Goal: Find specific page/section: Find specific page/section

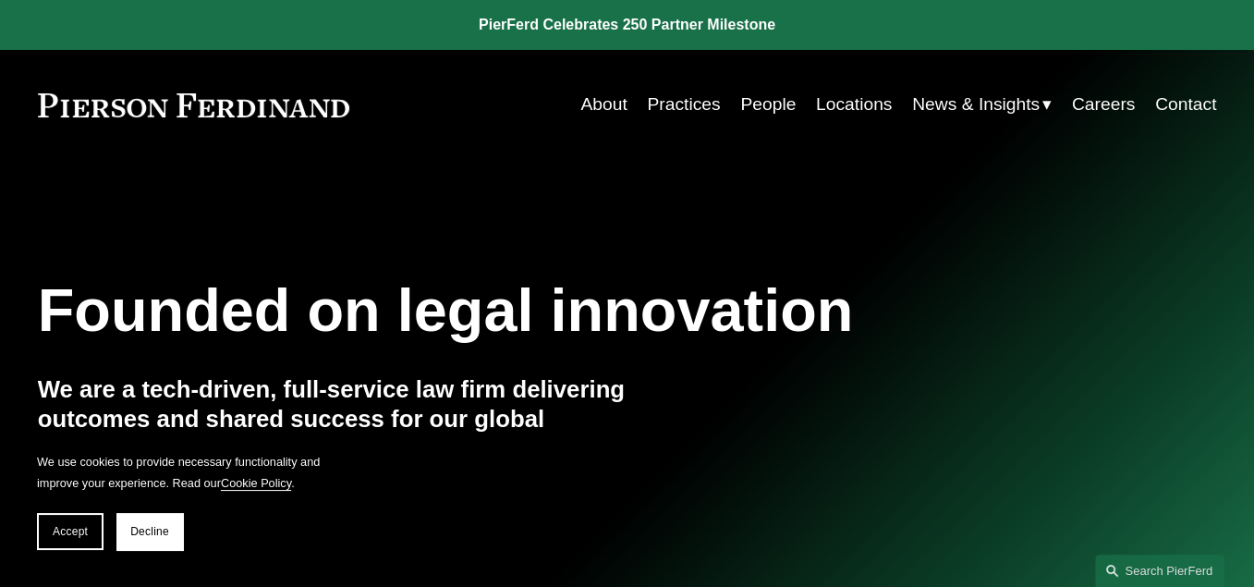
click at [746, 107] on link "People" at bounding box center [767, 105] width 55 height 36
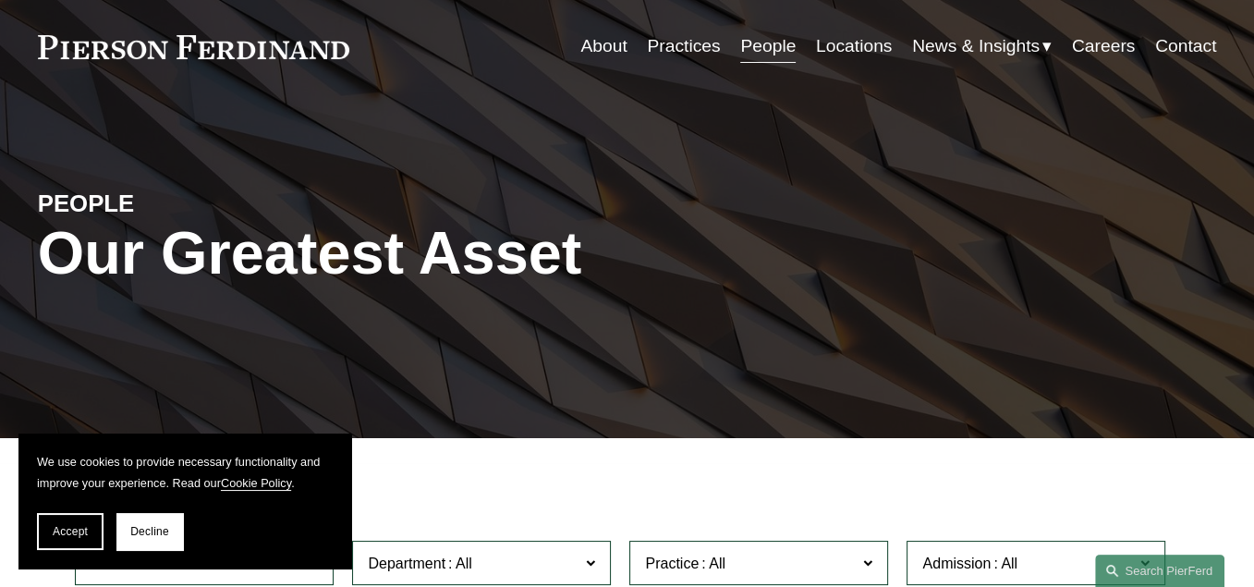
scroll to position [555, 0]
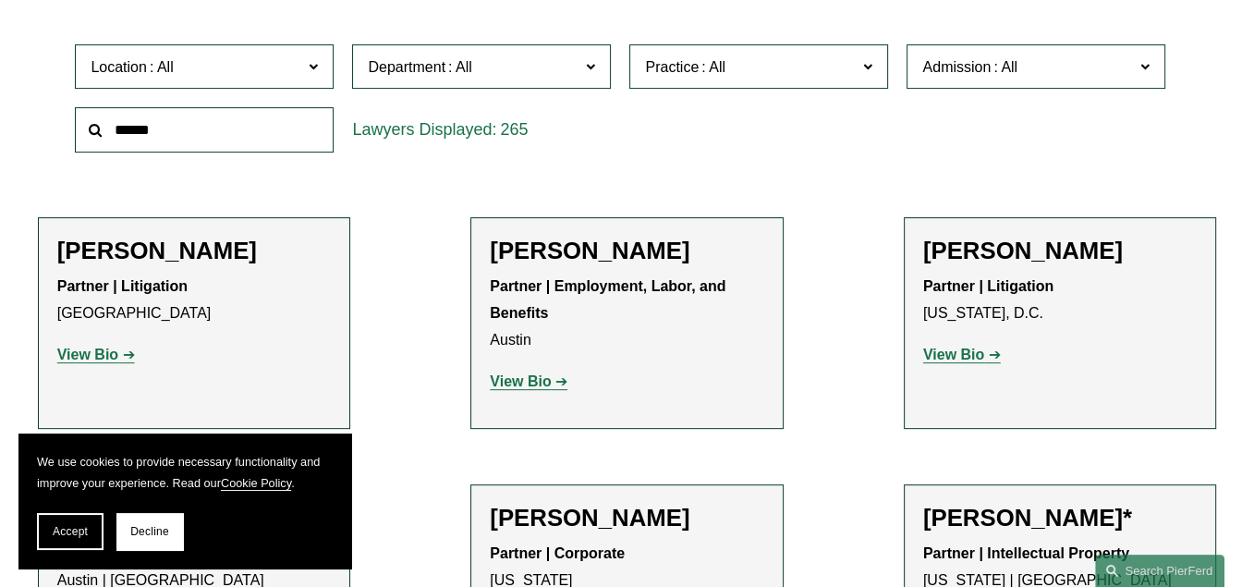
click at [211, 66] on span "Location" at bounding box center [197, 67] width 212 height 25
click at [360, 151] on div "265" at bounding box center [481, 129] width 259 height 45
click at [314, 75] on span at bounding box center [313, 66] width 9 height 24
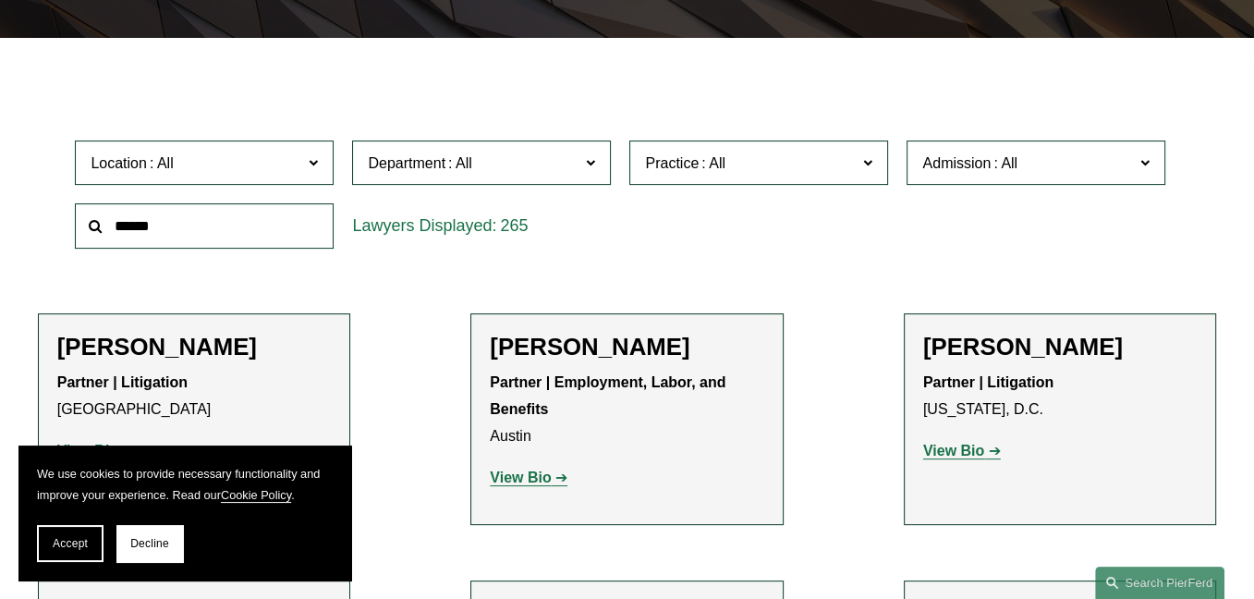
scroll to position [462, 0]
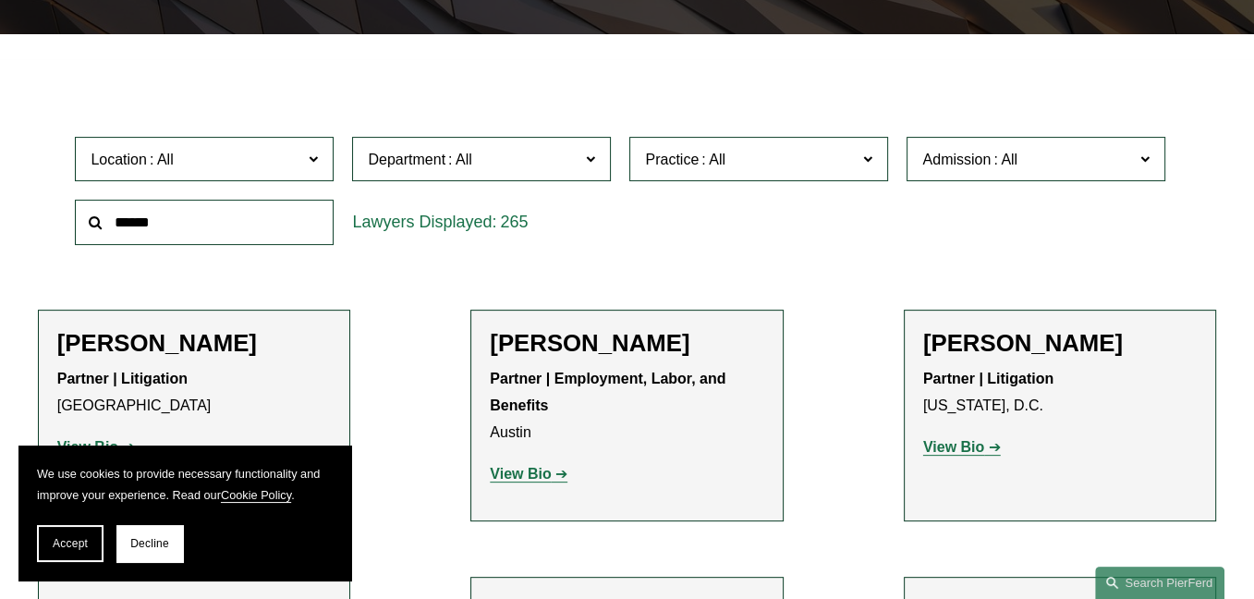
click at [208, 228] on input "text" at bounding box center [204, 222] width 259 height 45
type input "****"
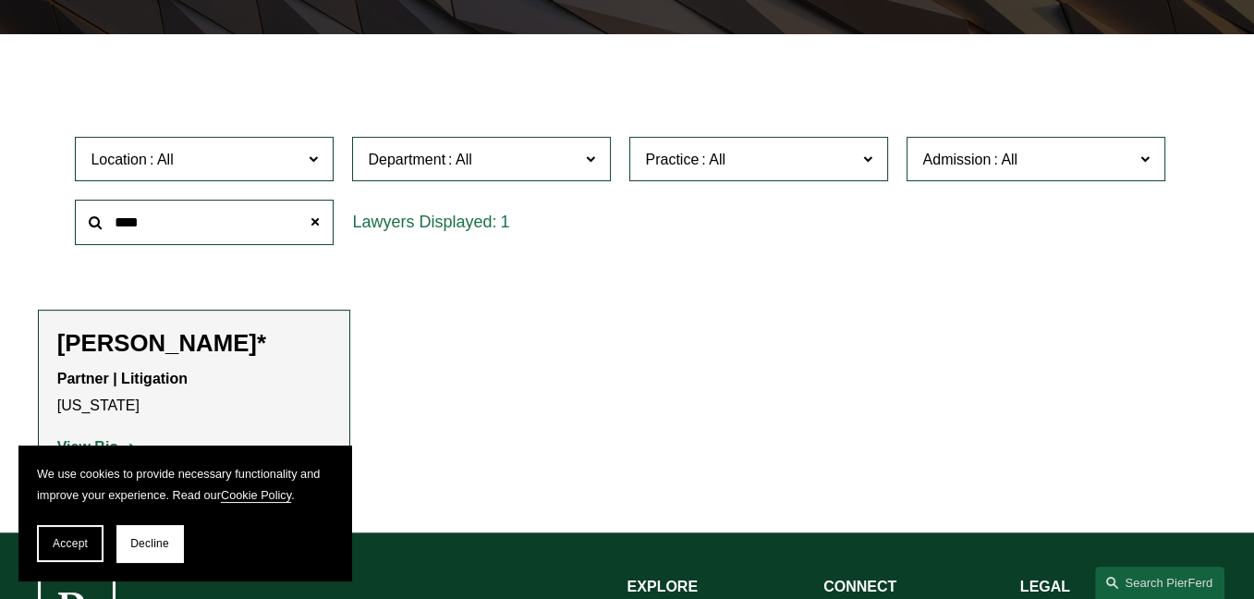
click at [156, 349] on h2 "[PERSON_NAME]*" at bounding box center [194, 343] width 275 height 29
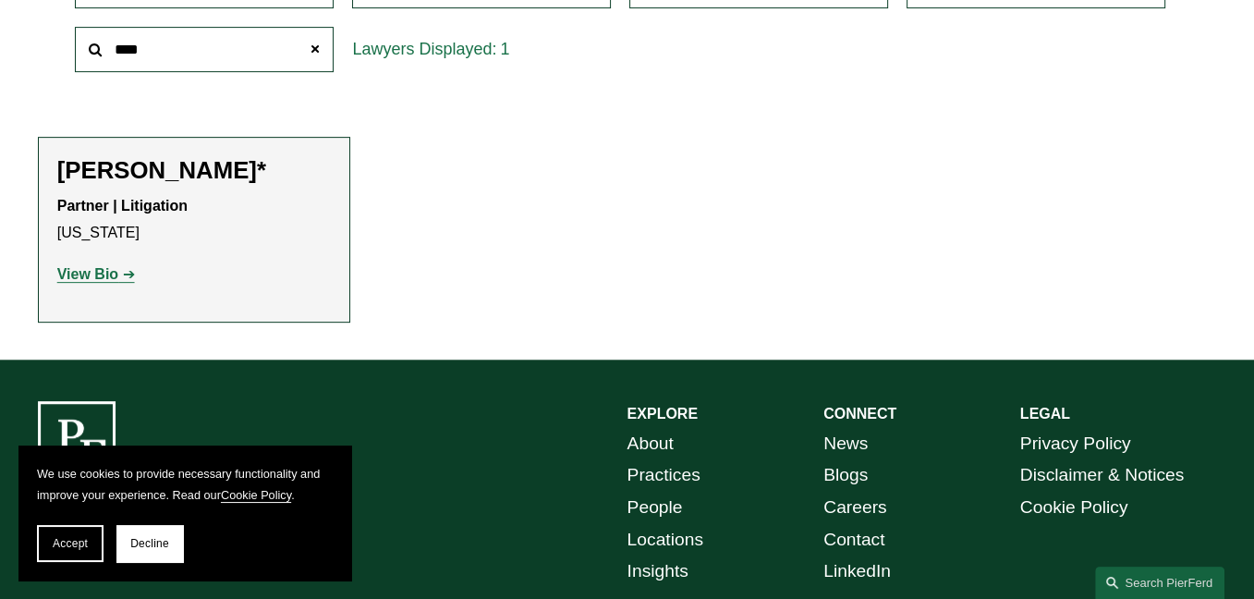
scroll to position [647, 0]
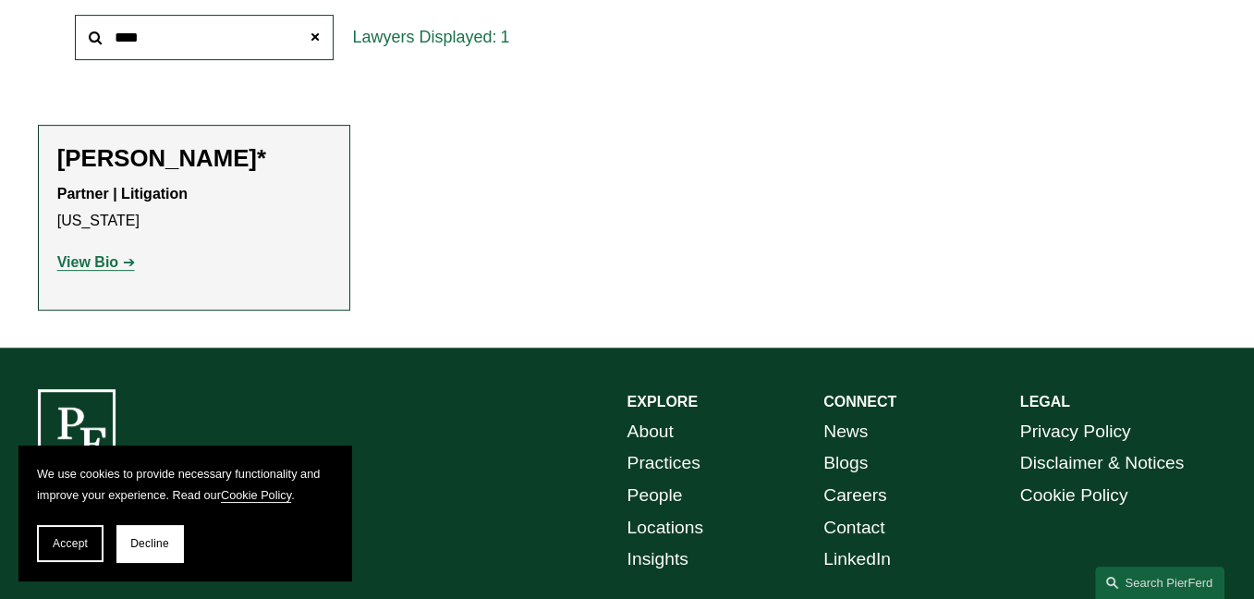
click at [118, 269] on link "View Bio" at bounding box center [96, 262] width 78 height 16
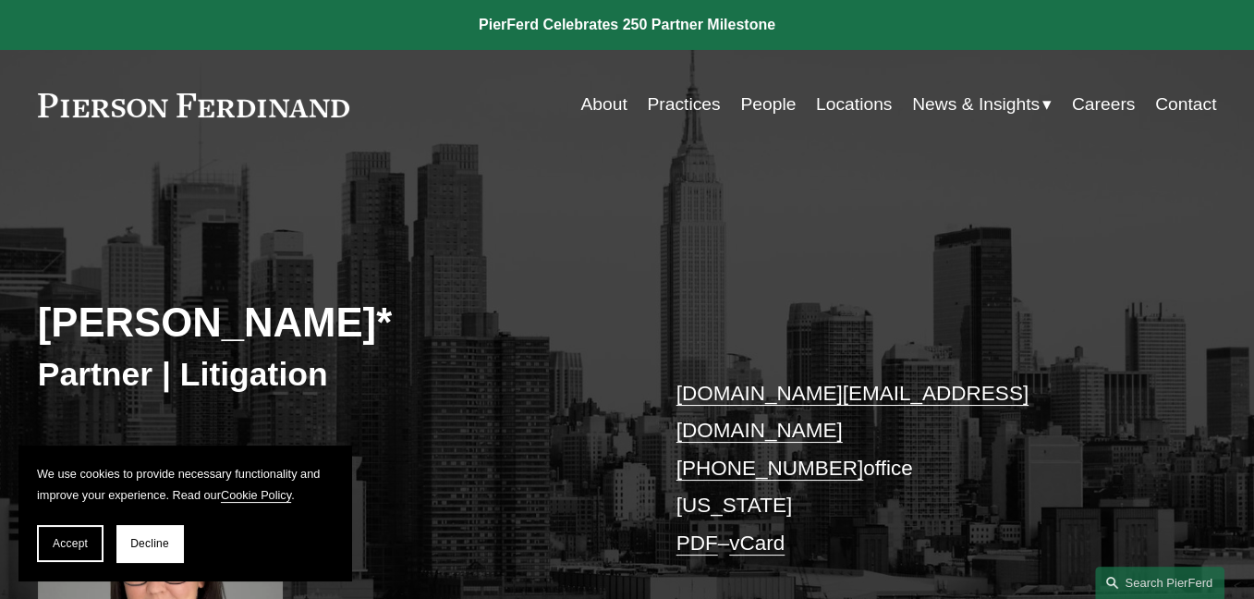
click at [599, 23] on link at bounding box center [627, 25] width 1254 height 50
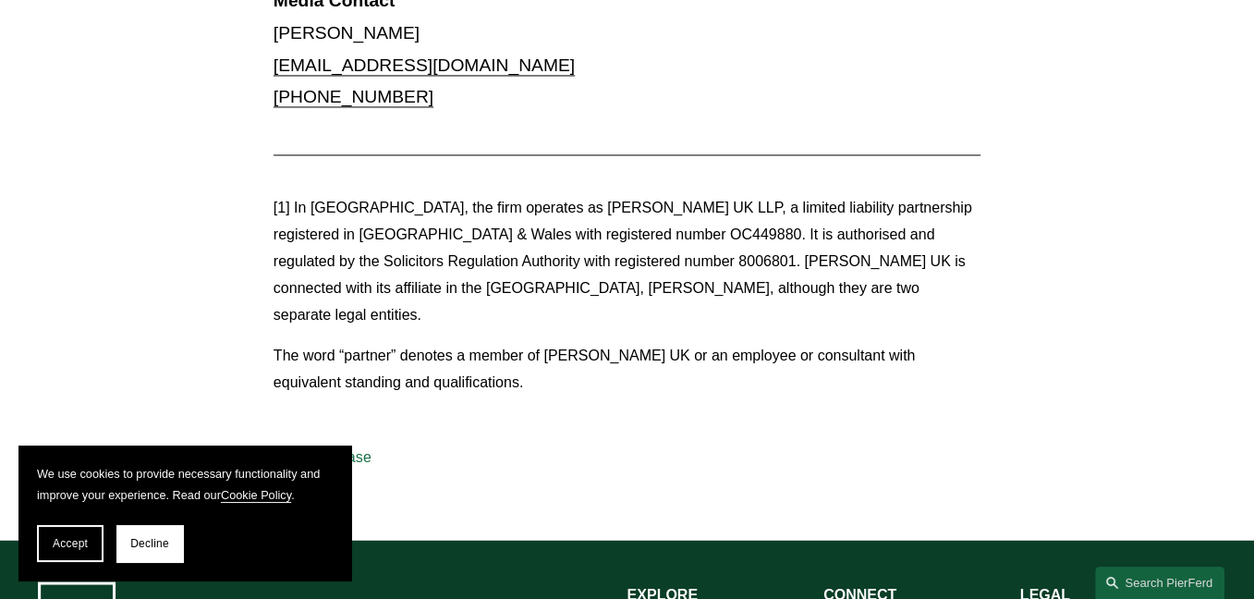
scroll to position [2831, 0]
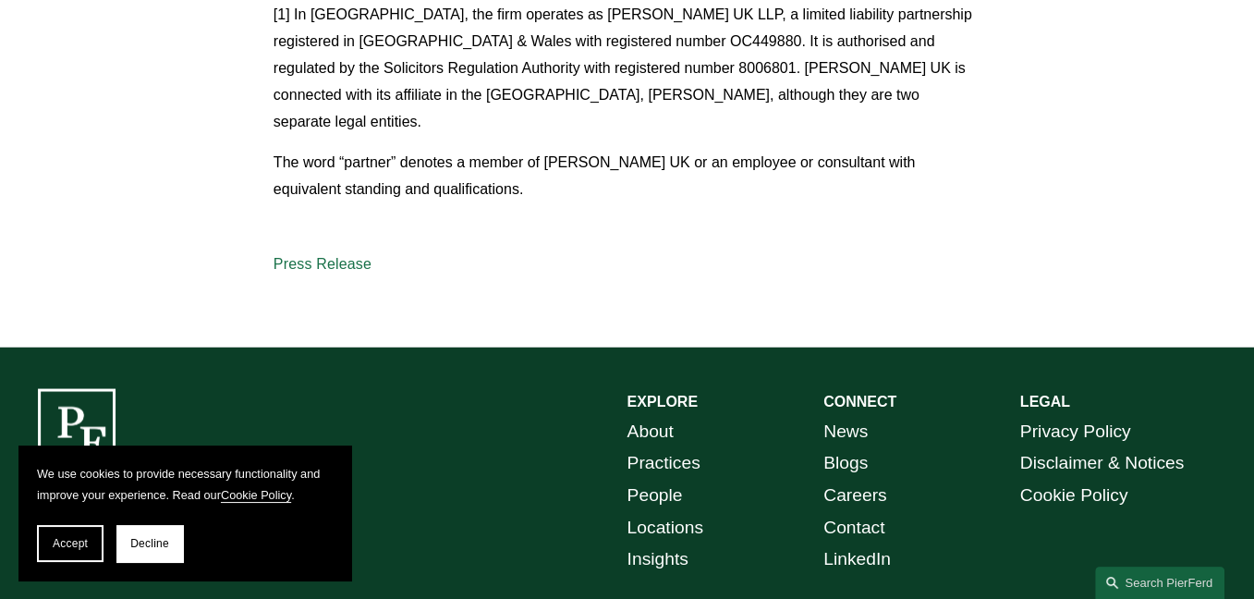
click at [653, 415] on link "About" at bounding box center [651, 431] width 46 height 32
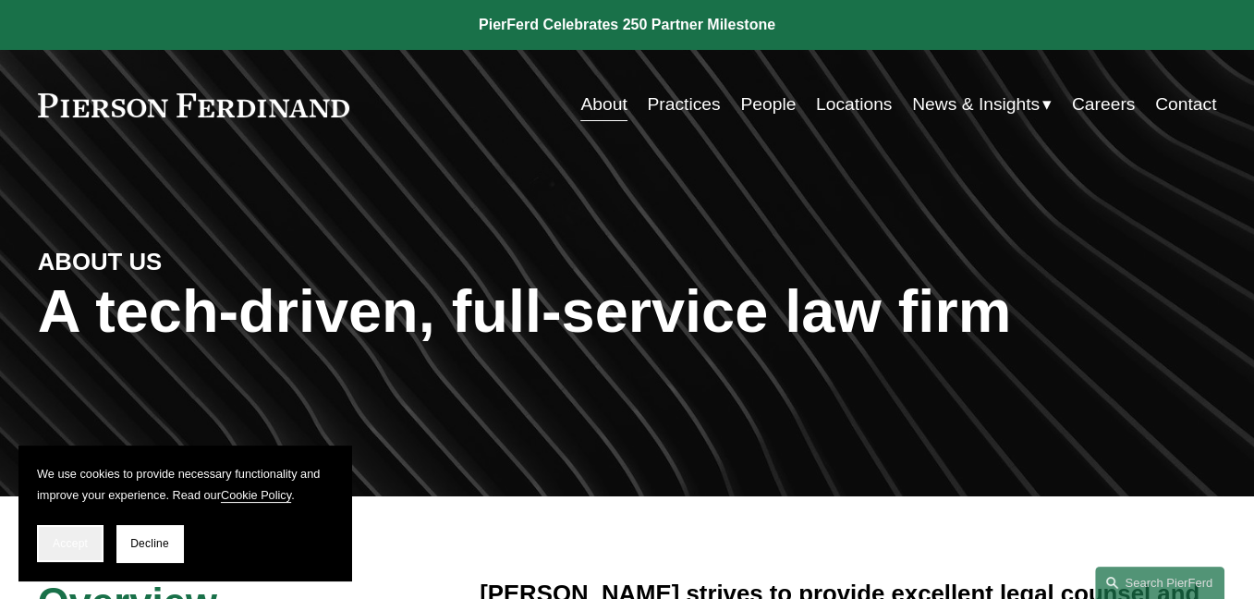
click at [48, 536] on button "Accept" at bounding box center [70, 543] width 67 height 37
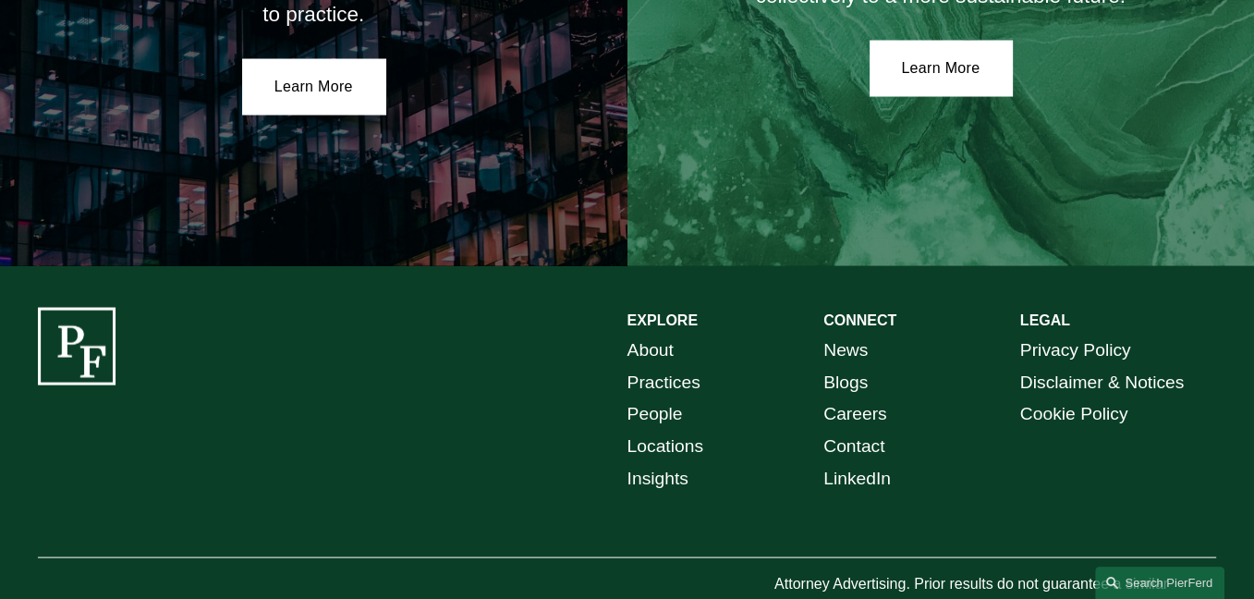
scroll to position [3302, 0]
